Goal: Find contact information

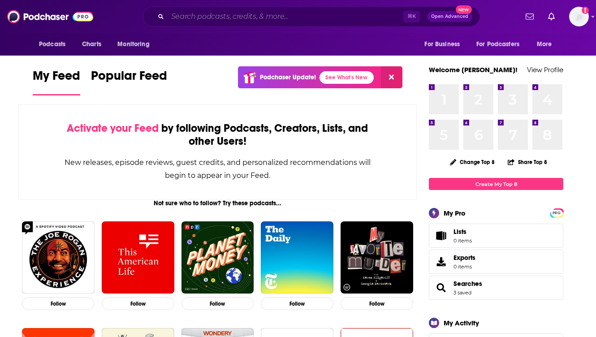
click at [209, 15] on input "Search podcasts, credits, & more..." at bounding box center [285, 16] width 236 height 14
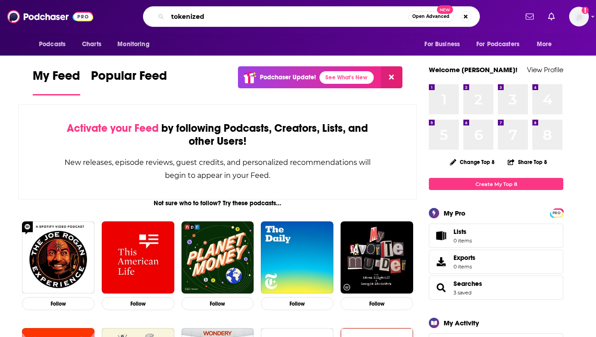
type input "tokenized"
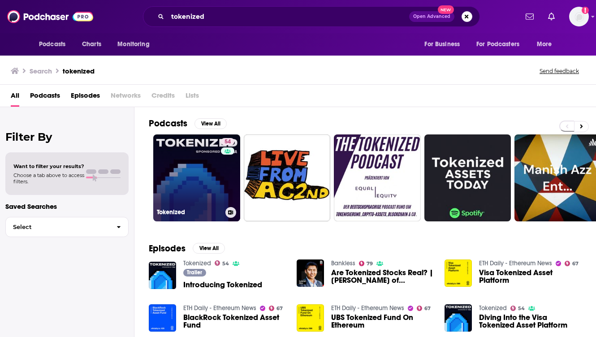
click at [188, 156] on link "54 Tokenized" at bounding box center [196, 177] width 87 height 87
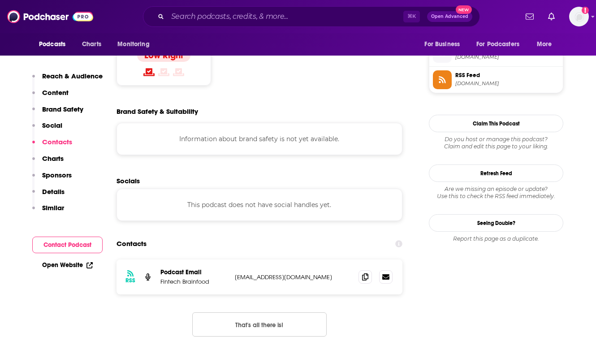
scroll to position [734, 0]
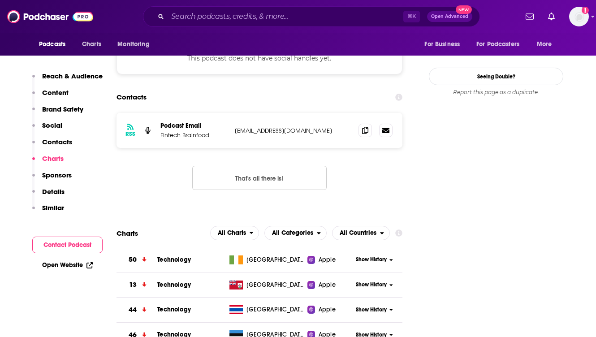
scroll to position [819, 0]
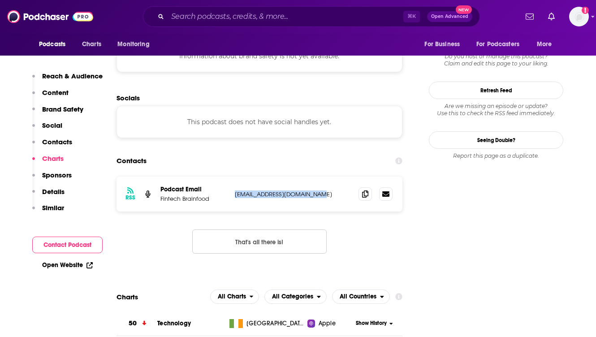
drag, startPoint x: 321, startPoint y: 151, endPoint x: 234, endPoint y: 152, distance: 87.3
click at [234, 176] on div "RSS Podcast Email Fintech Brainfood [EMAIL_ADDRESS][DOMAIN_NAME] [EMAIL_ADDRESS…" at bounding box center [259, 193] width 286 height 35
copy p "[EMAIL_ADDRESS][DOMAIN_NAME]"
click at [52, 17] on img at bounding box center [50, 16] width 86 height 17
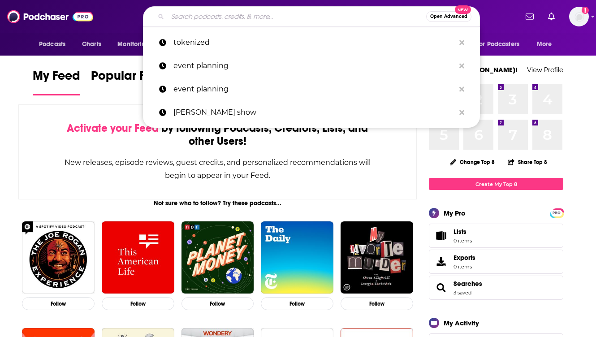
click at [208, 15] on input "Search podcasts, credits, & more..." at bounding box center [296, 16] width 258 height 14
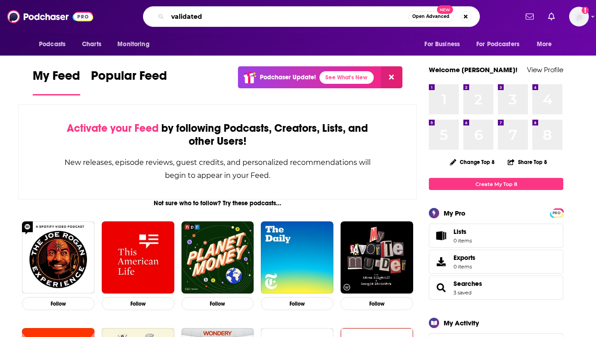
type input "validated"
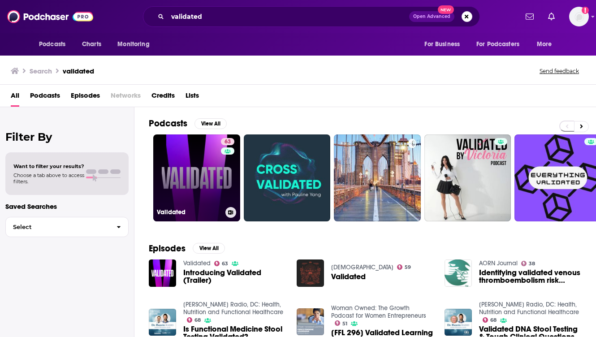
click at [206, 156] on link "63 Validated" at bounding box center [196, 177] width 87 height 87
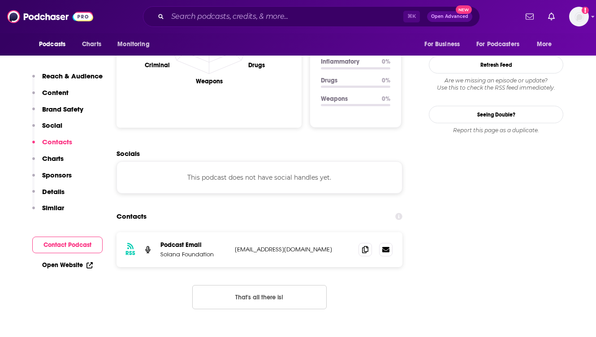
scroll to position [967, 0]
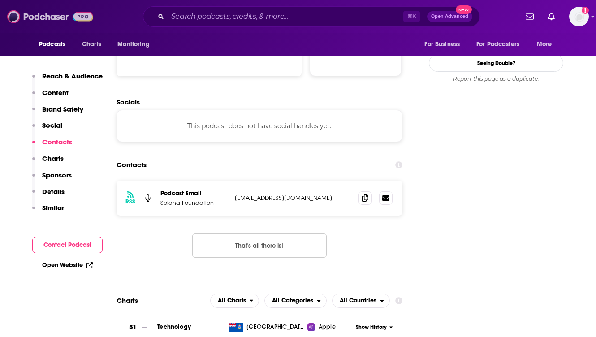
click at [47, 19] on img at bounding box center [50, 16] width 86 height 17
